Goal: Check status: Check status

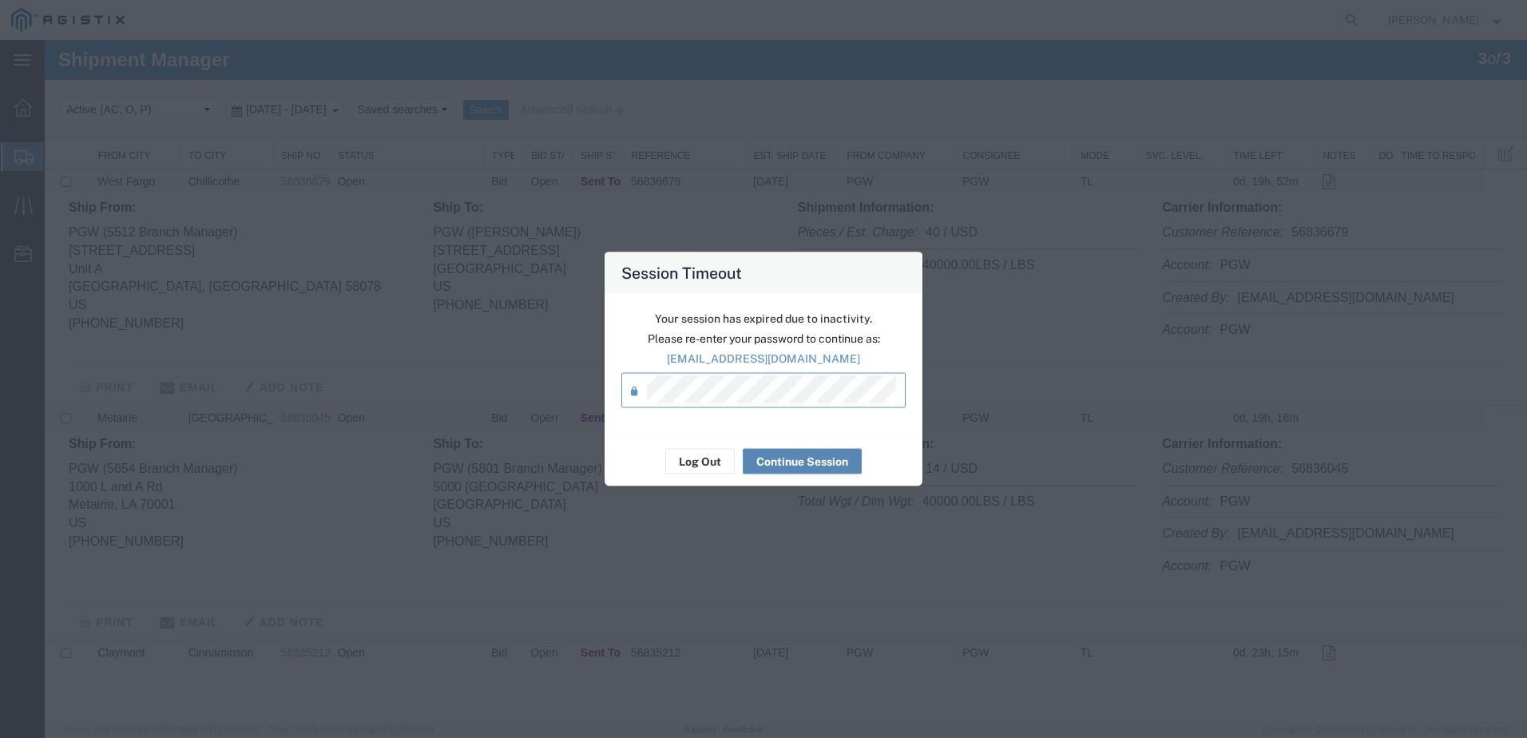
click at [794, 452] on button "Continue Session" at bounding box center [802, 462] width 119 height 26
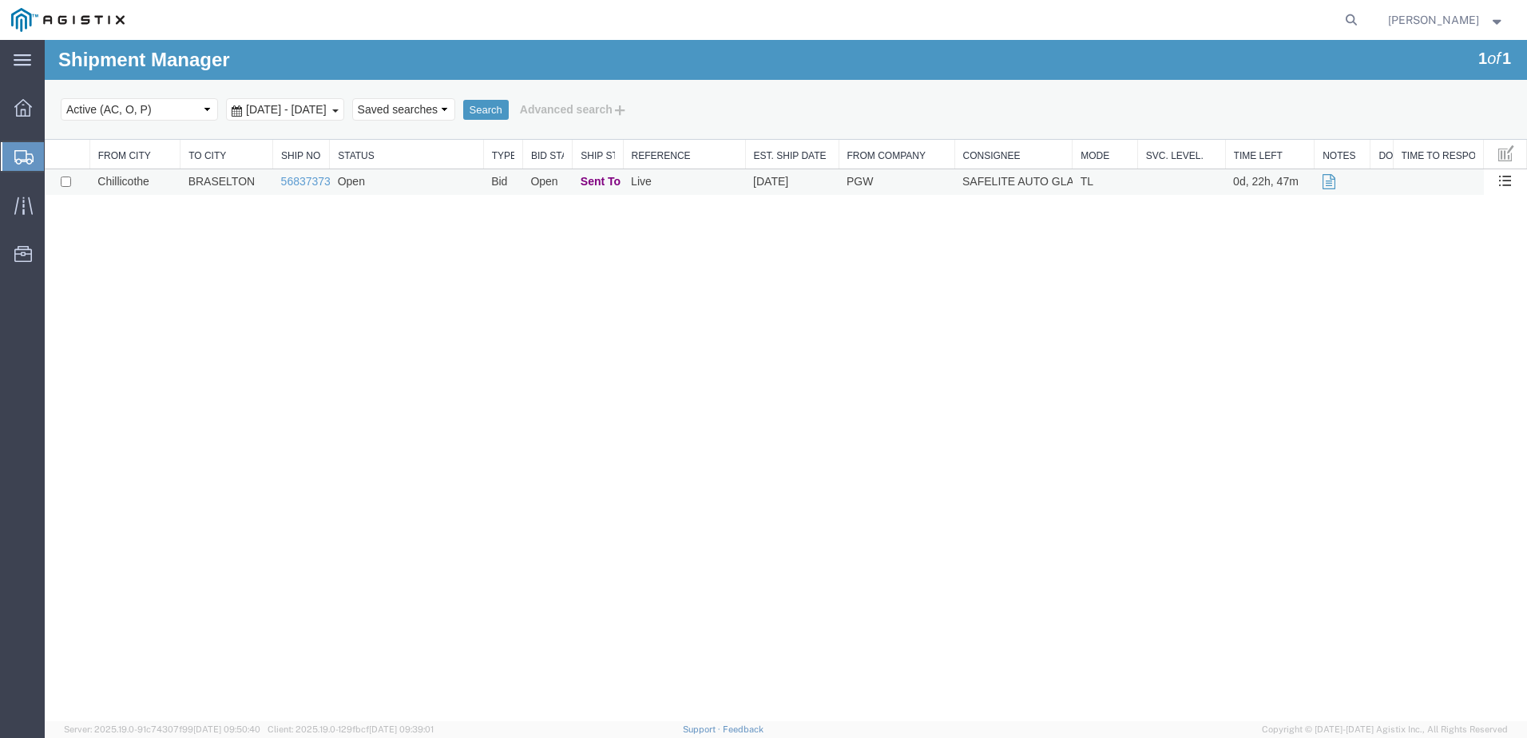
click at [402, 183] on td "Open" at bounding box center [406, 182] width 153 height 26
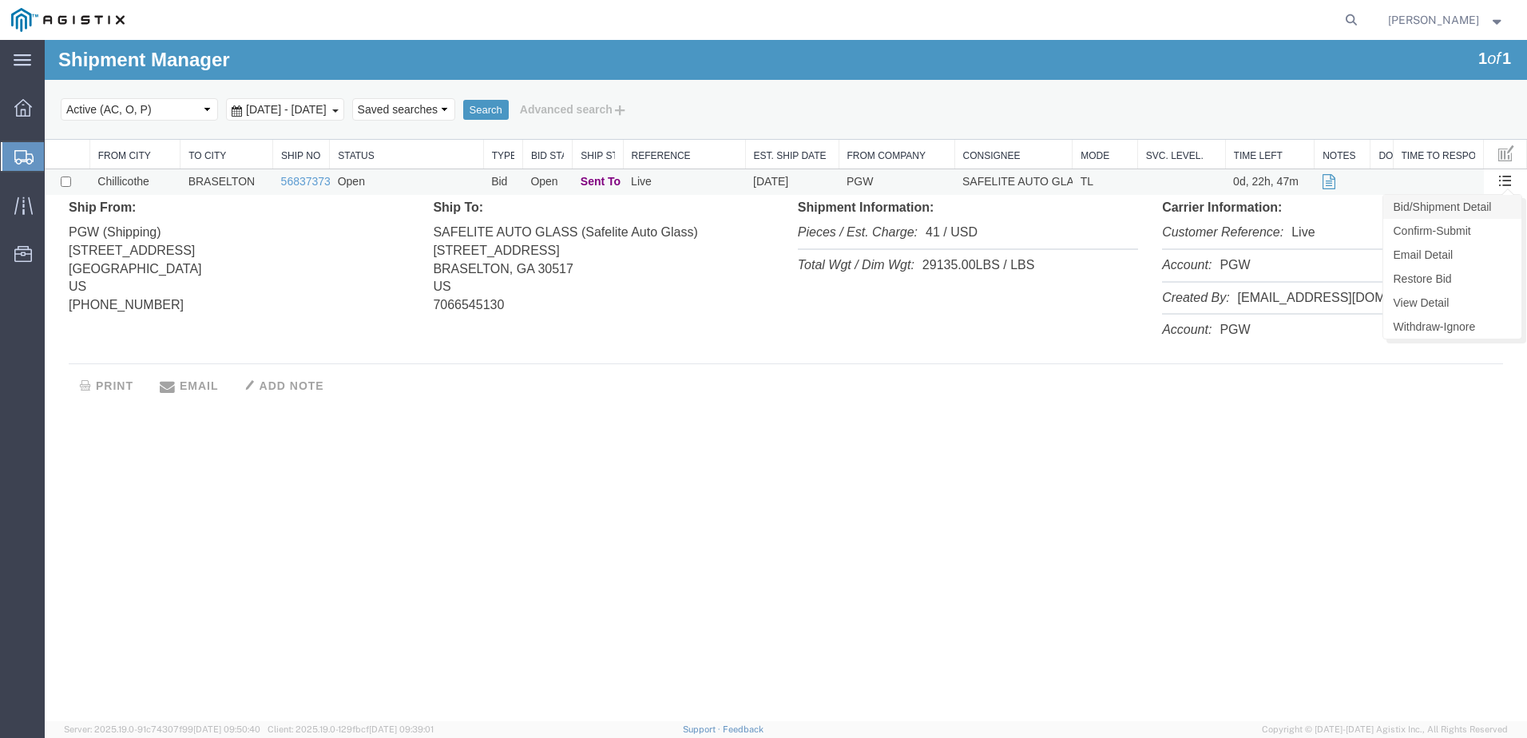
click at [1486, 200] on link "Bid/Shipment Detail" at bounding box center [1452, 207] width 138 height 24
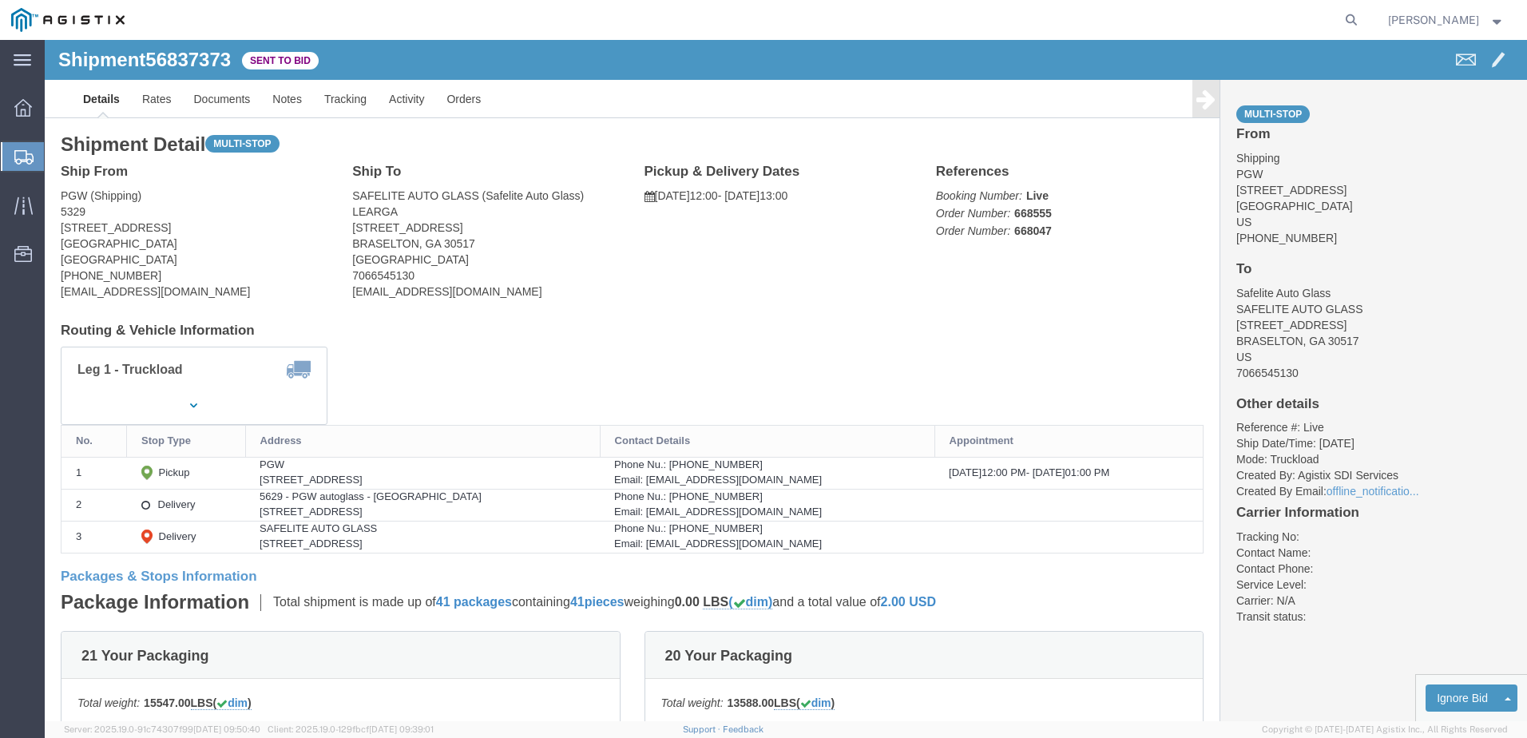
click at [26, 156] on icon at bounding box center [23, 157] width 19 height 14
